Goal: Find specific page/section: Find specific page/section

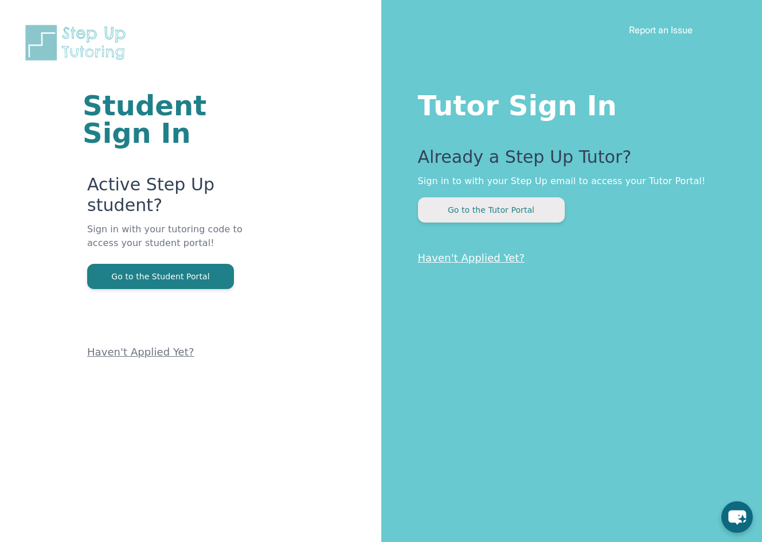
click at [522, 210] on button "Go to the Tutor Portal" at bounding box center [491, 209] width 147 height 25
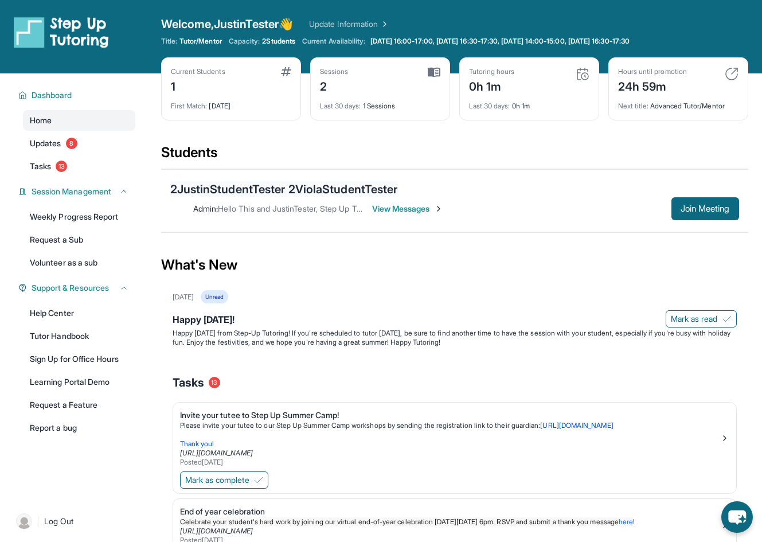
click at [206, 189] on div "2JustinStudentTester 2ViolaStudentTester" at bounding box center [284, 189] width 228 height 16
click at [238, 186] on div "2JustinStudentTester 2ViolaStudentTester" at bounding box center [284, 189] width 228 height 16
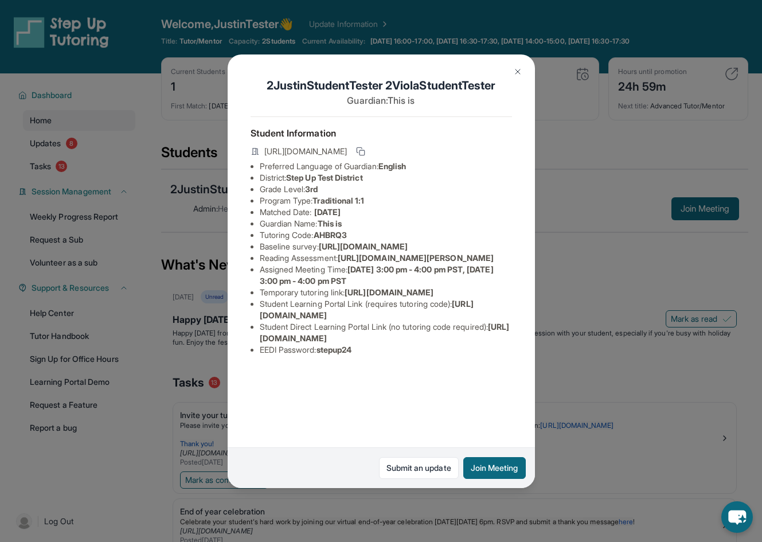
scroll to position [21, 0]
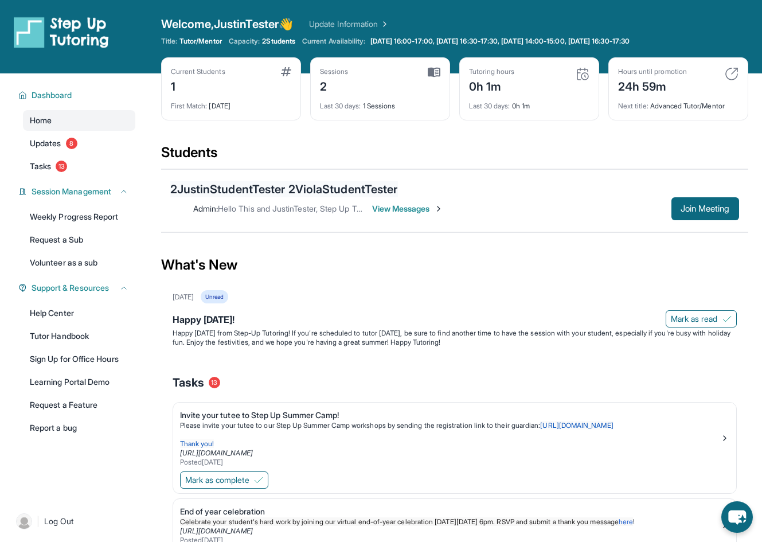
click at [182, 185] on div "2JustinStudentTester 2ViolaStudentTester" at bounding box center [284, 189] width 228 height 16
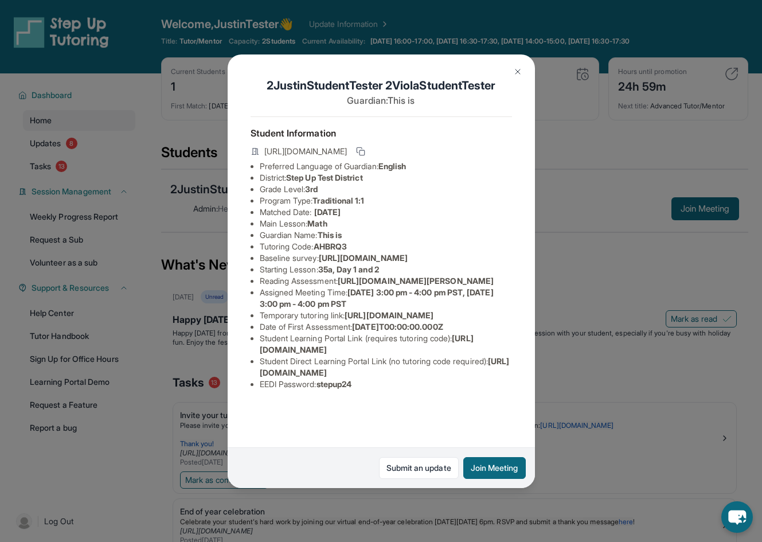
scroll to position [55, 0]
